Goal: Task Accomplishment & Management: Manage account settings

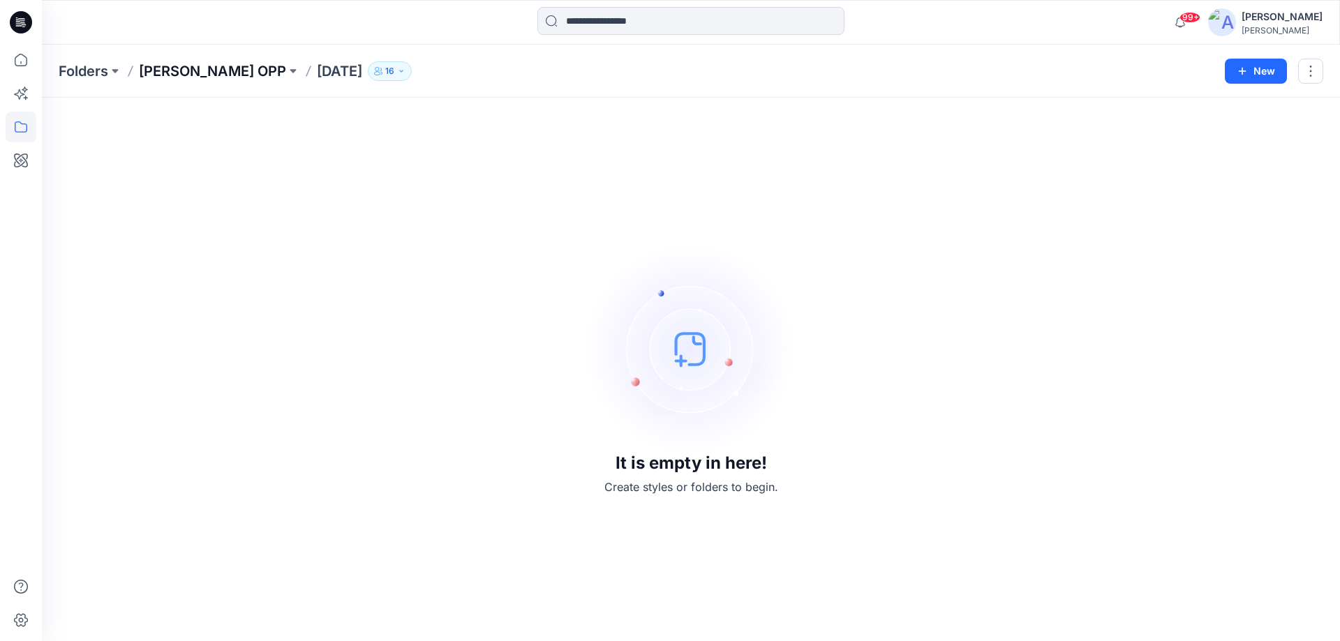
click at [171, 73] on p "[PERSON_NAME] OPP" at bounding box center [212, 71] width 147 height 20
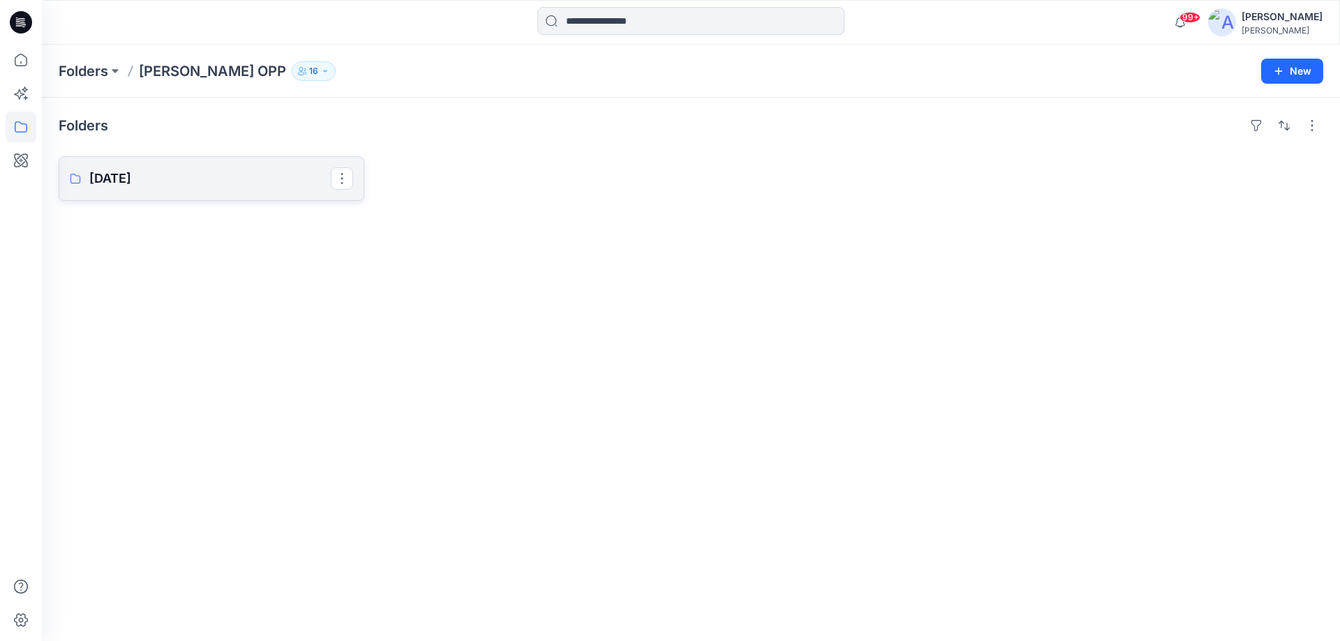
click at [175, 183] on p "Aug 25" at bounding box center [209, 179] width 241 height 20
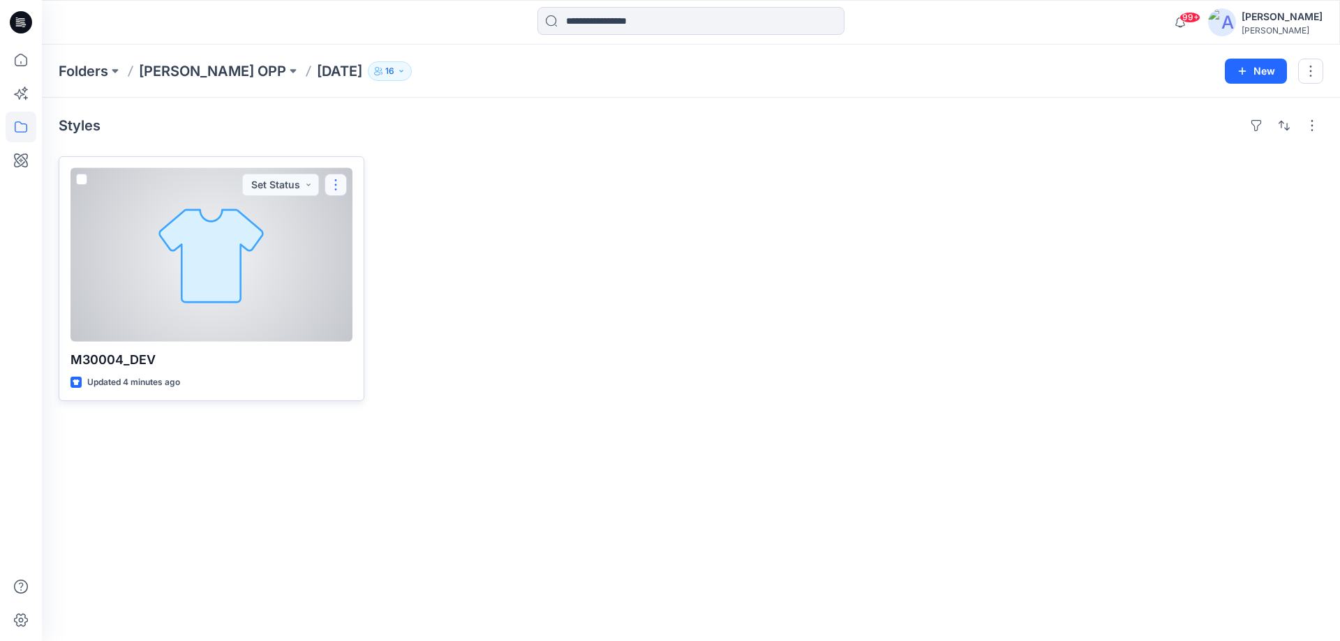
click at [341, 188] on button "button" at bounding box center [336, 185] width 22 height 22
click at [359, 215] on p "Edit" at bounding box center [360, 217] width 17 height 15
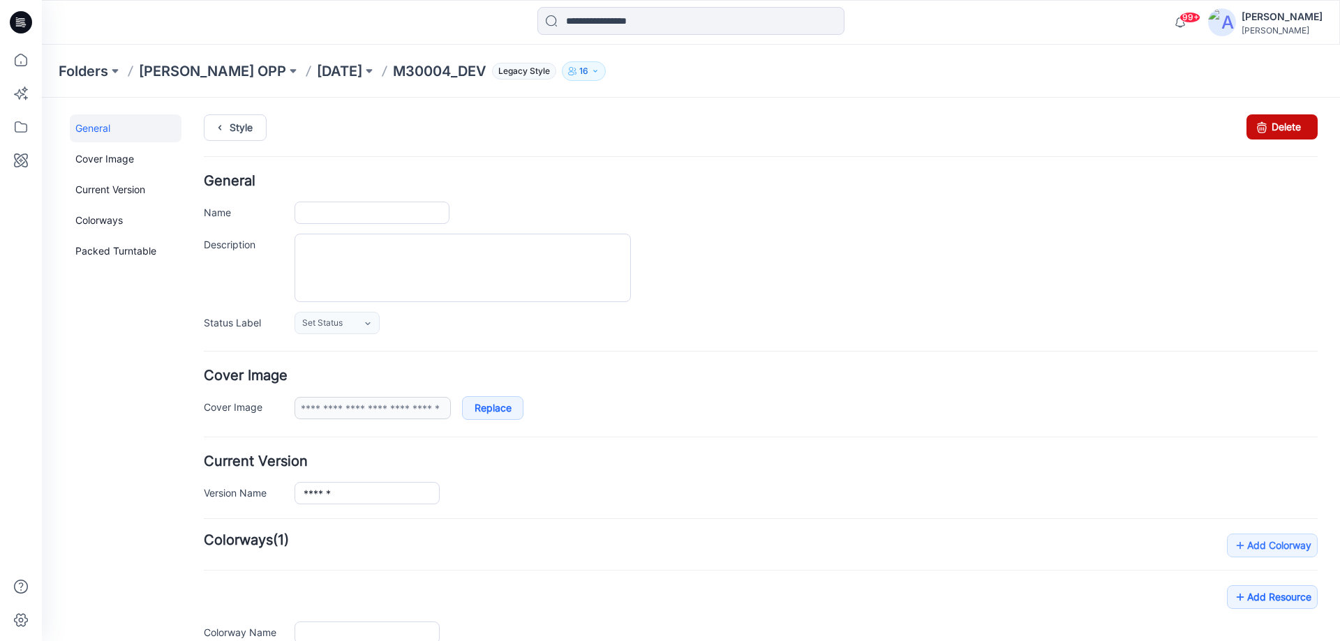
click at [1267, 128] on link "Delete" at bounding box center [1281, 126] width 71 height 25
type input "**********"
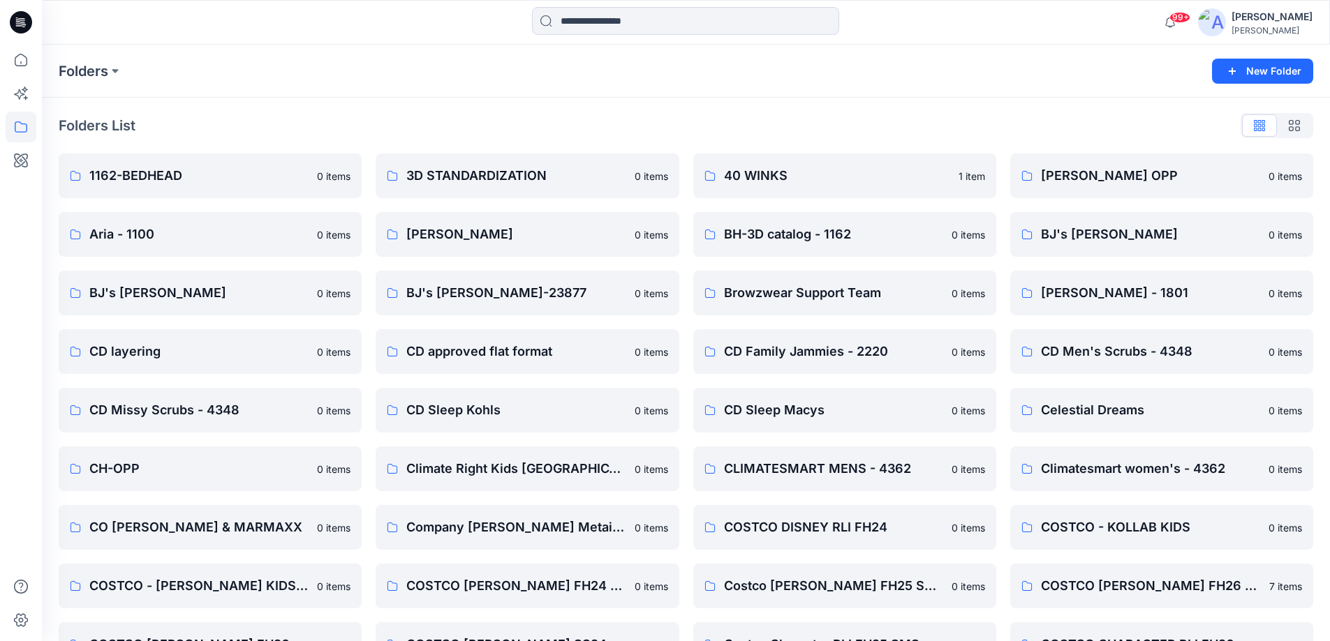
click at [27, 24] on icon at bounding box center [21, 22] width 22 height 22
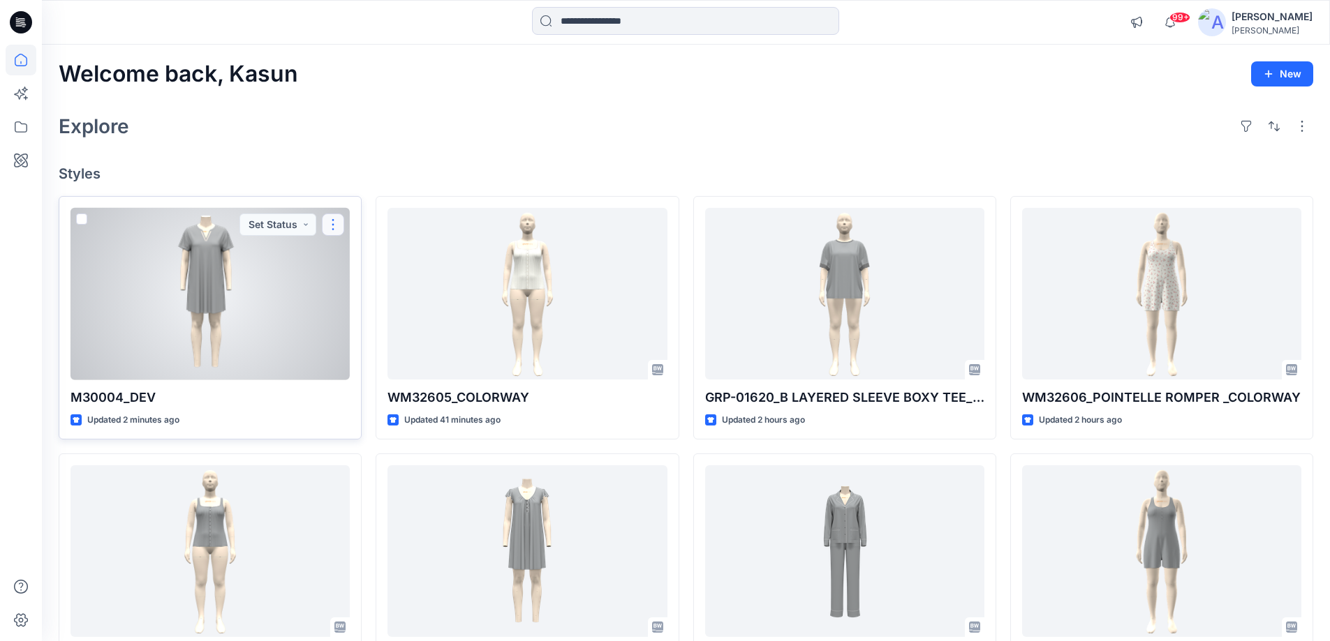
click at [335, 225] on button "button" at bounding box center [333, 225] width 22 height 22
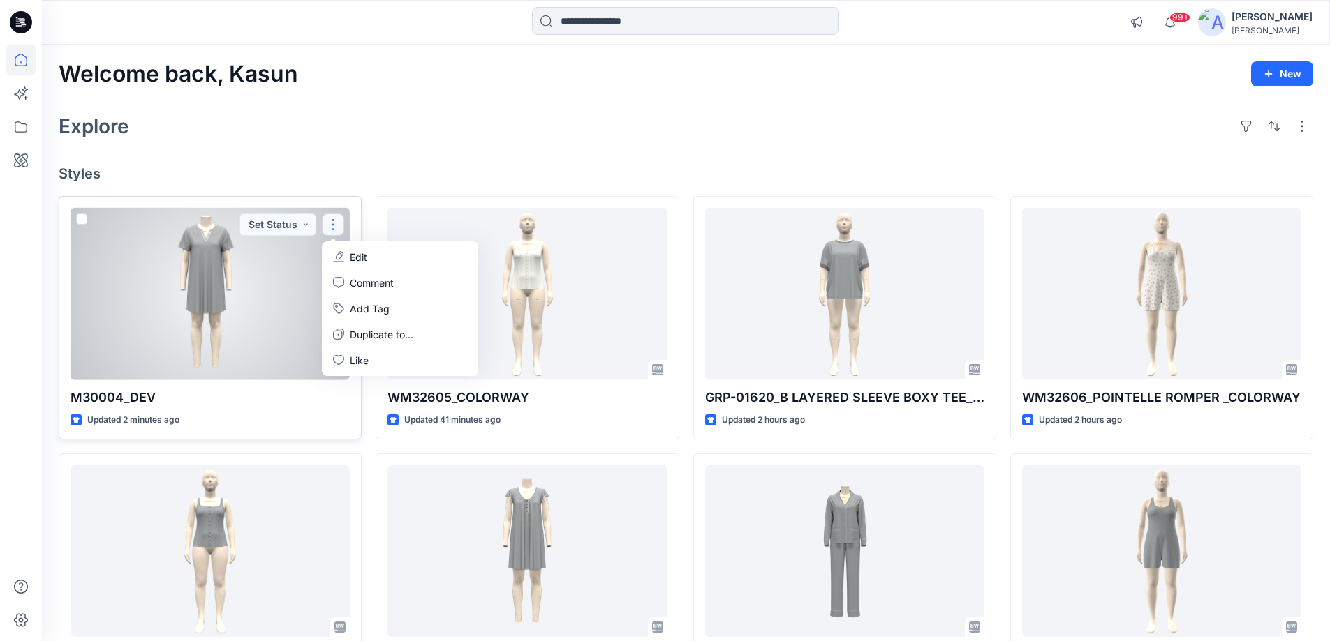
click at [339, 262] on icon "button" at bounding box center [338, 262] width 11 height 1
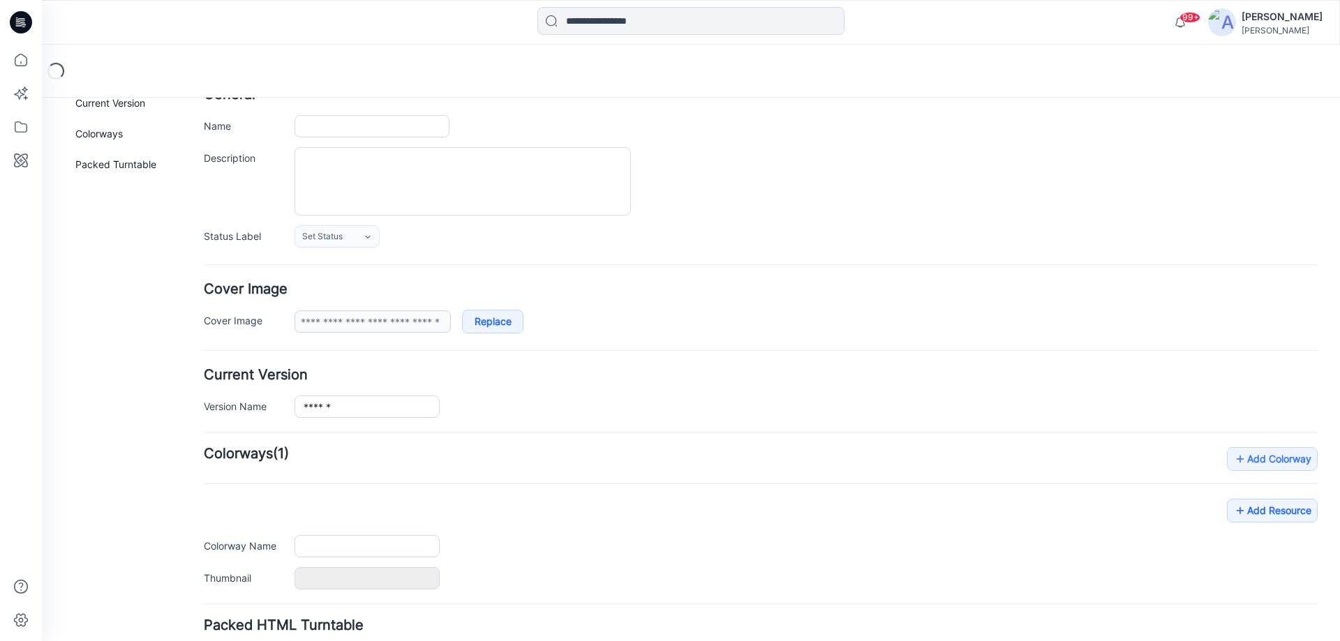
scroll to position [195, 0]
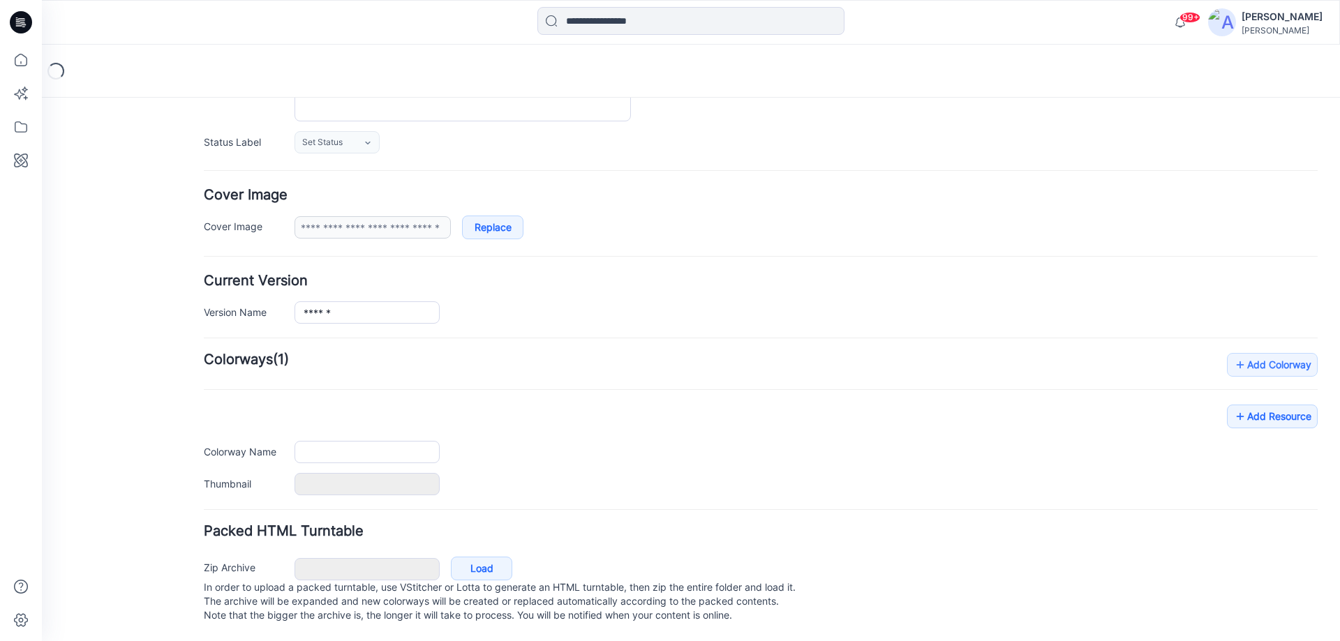
type input "**********"
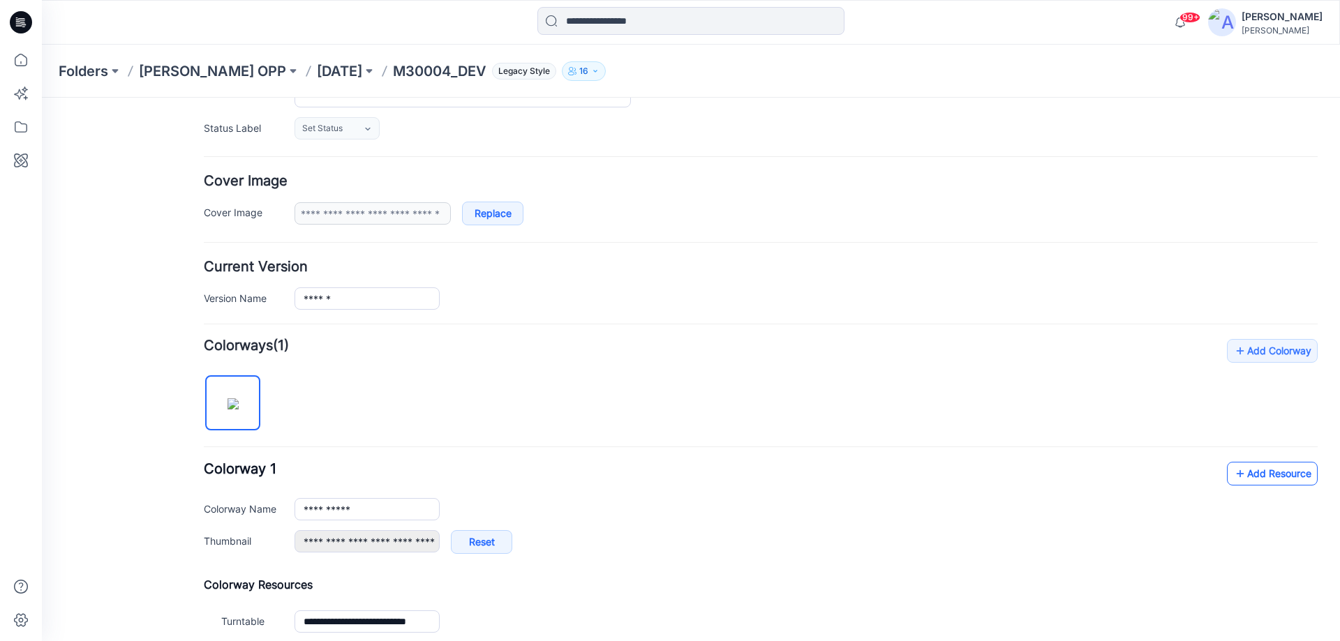
click at [1240, 475] on link "Add Resource" at bounding box center [1272, 474] width 91 height 24
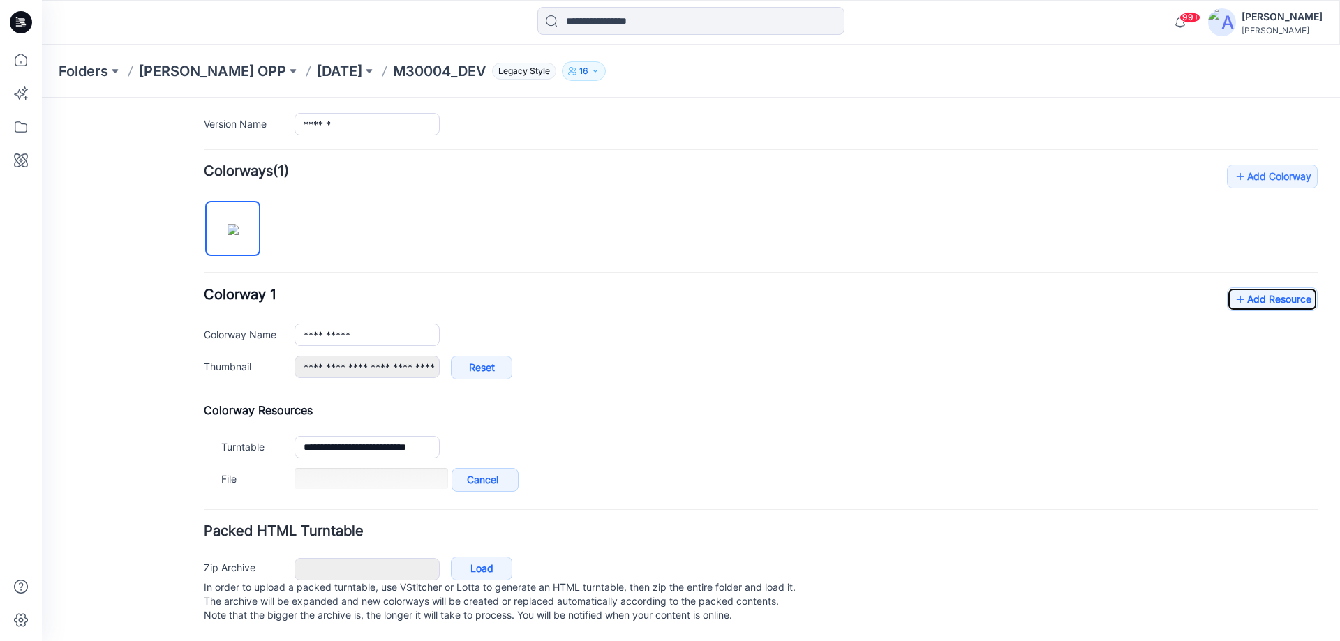
scroll to position [383, 0]
click at [1237, 288] on link "Add Resource" at bounding box center [1272, 300] width 91 height 24
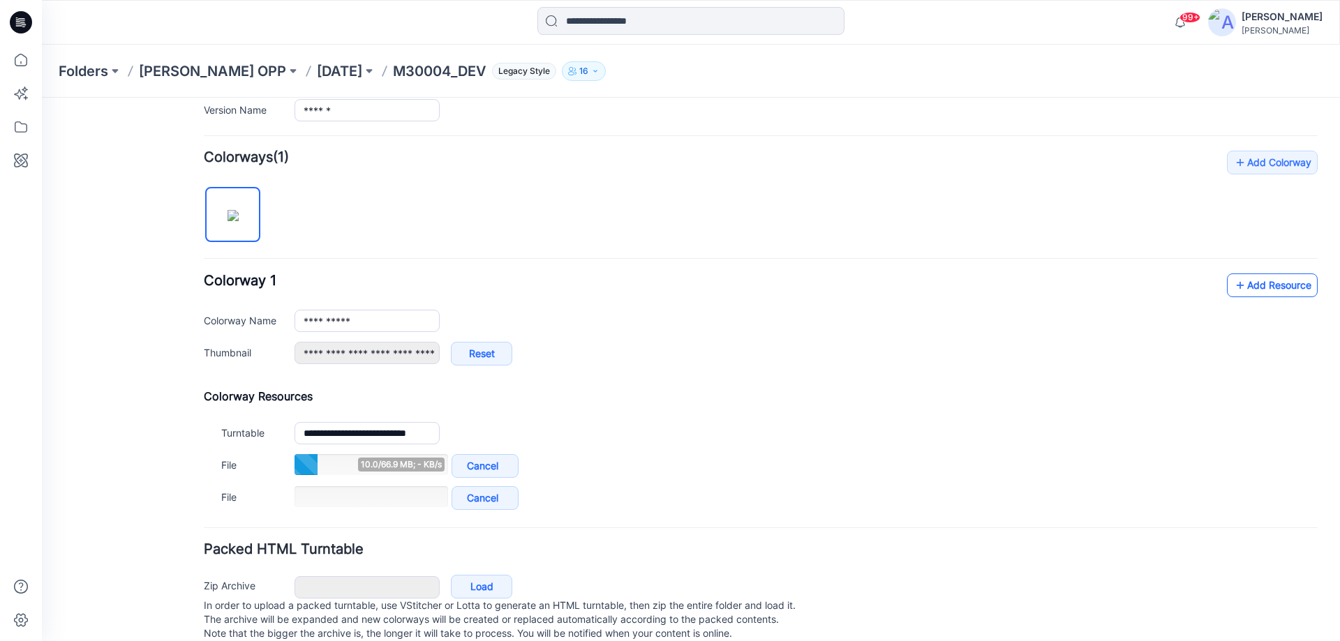
click at [1242, 284] on link "Add Resource" at bounding box center [1272, 286] width 91 height 24
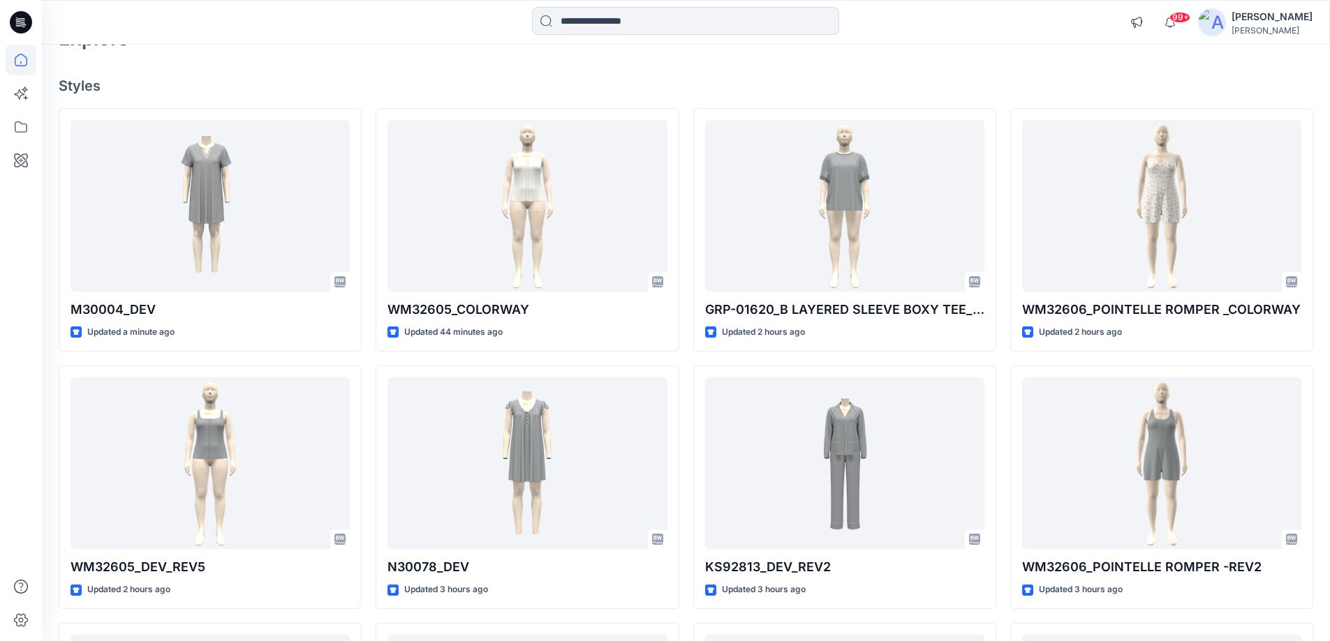
scroll to position [209, 0]
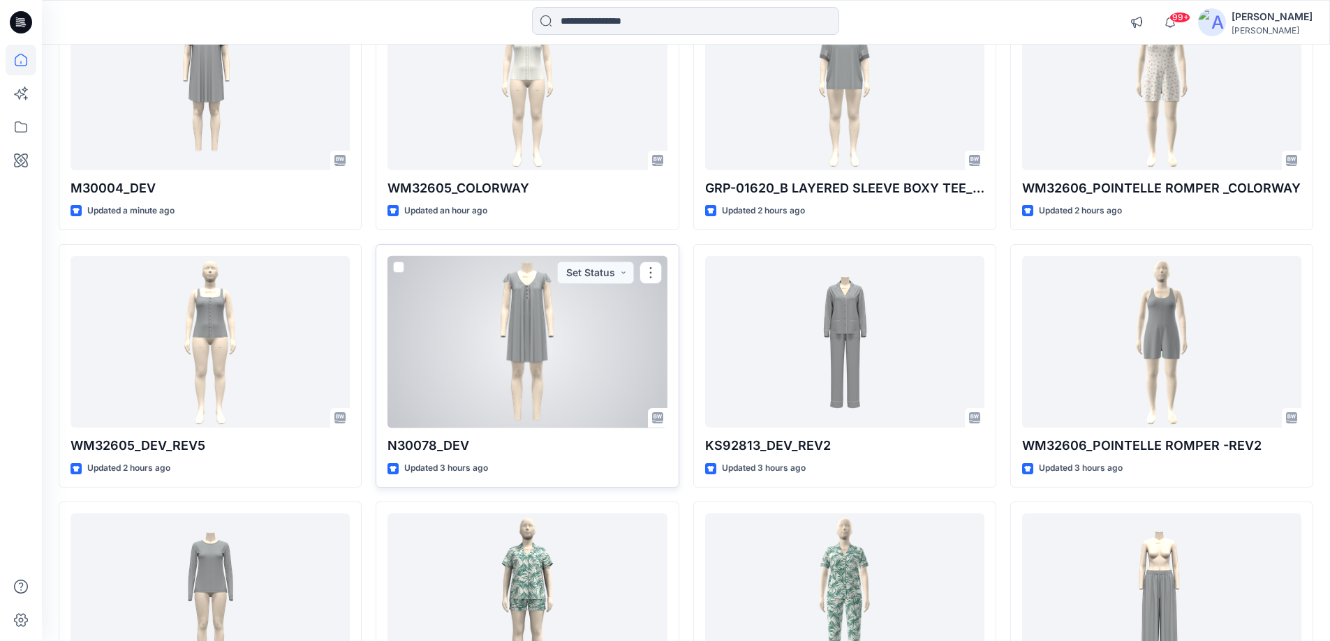
click at [511, 378] on div at bounding box center [526, 342] width 279 height 172
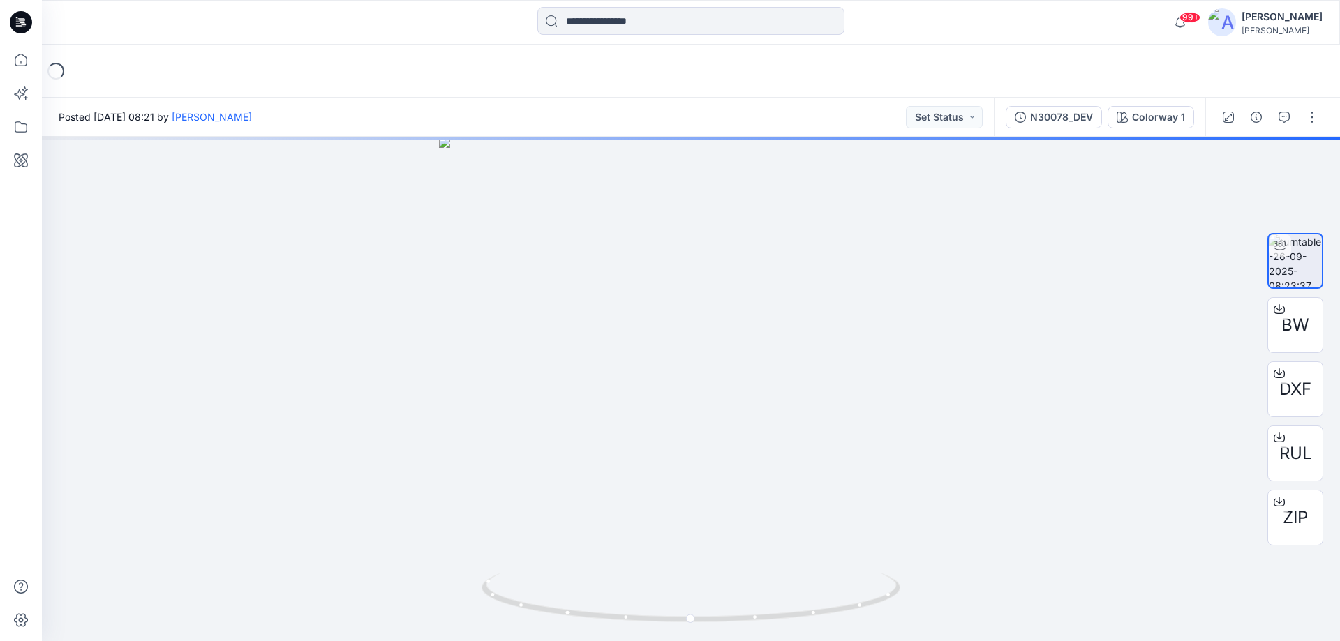
click at [23, 22] on icon at bounding box center [23, 22] width 6 height 1
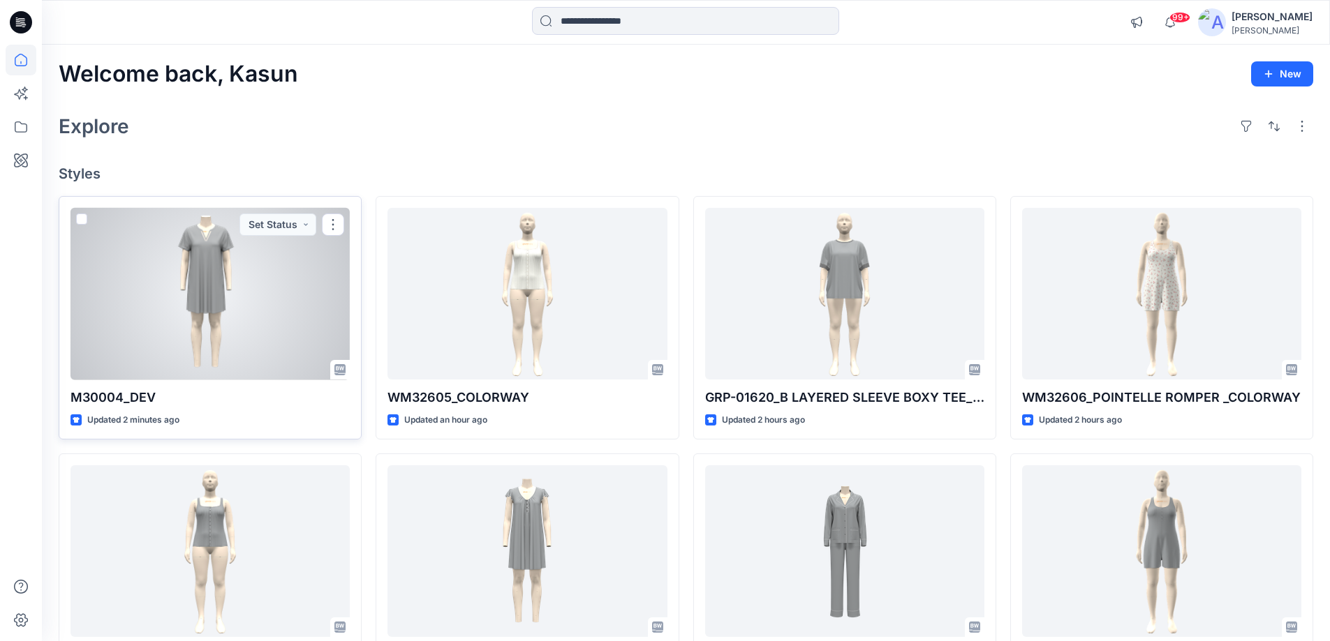
click at [318, 329] on div at bounding box center [209, 294] width 279 height 172
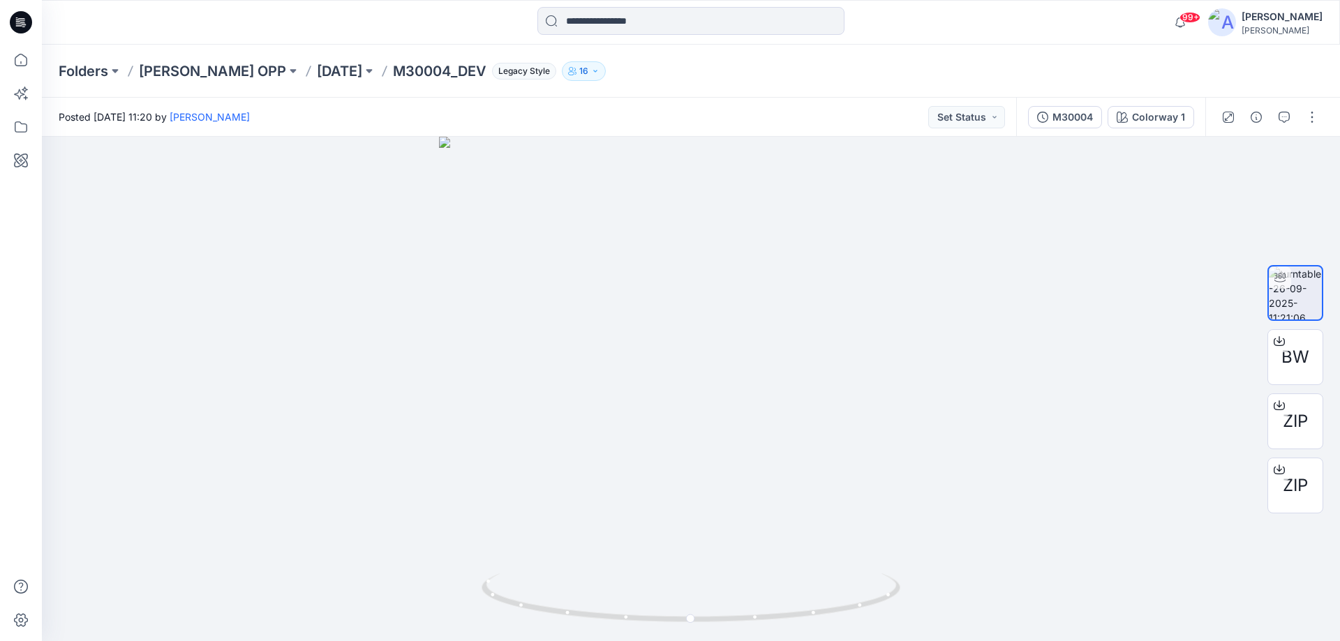
click at [27, 18] on icon at bounding box center [21, 22] width 22 height 22
